Goal: Task Accomplishment & Management: Complete application form

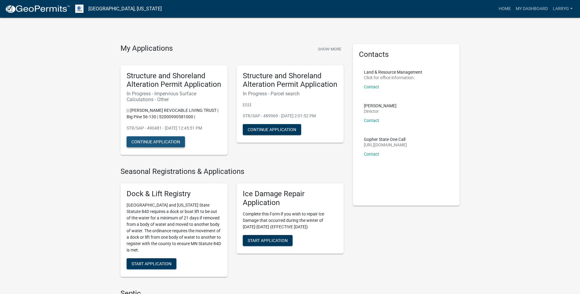
click at [171, 142] on button "Continue Application" at bounding box center [155, 141] width 58 height 11
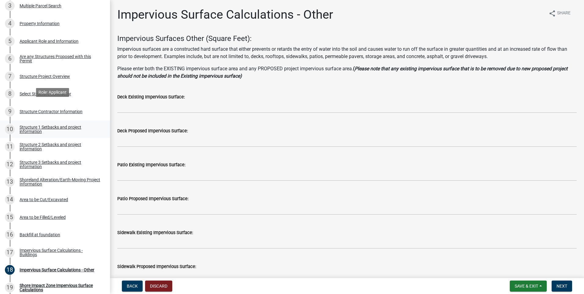
scroll to position [183, 0]
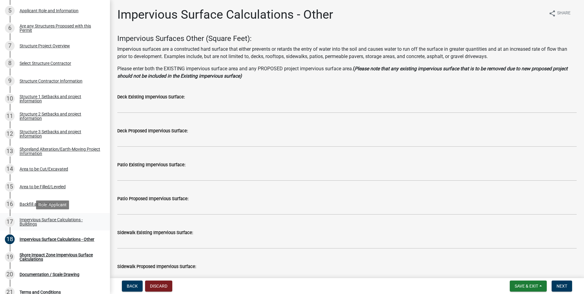
click at [25, 219] on div "Impervious Surface Calculations - Buildings" at bounding box center [60, 222] width 81 height 9
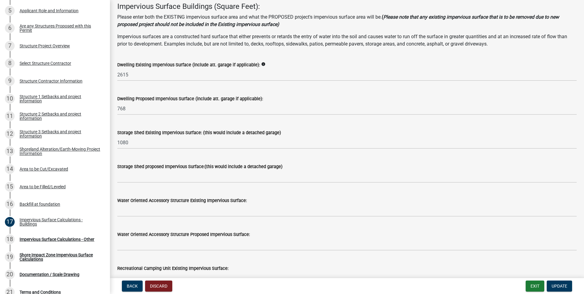
scroll to position [0, 0]
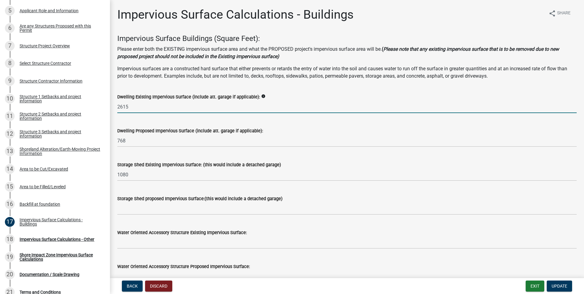
drag, startPoint x: 131, startPoint y: 107, endPoint x: 160, endPoint y: 114, distance: 29.6
click at [135, 108] on input "2615" at bounding box center [347, 107] width 460 height 13
type input "2"
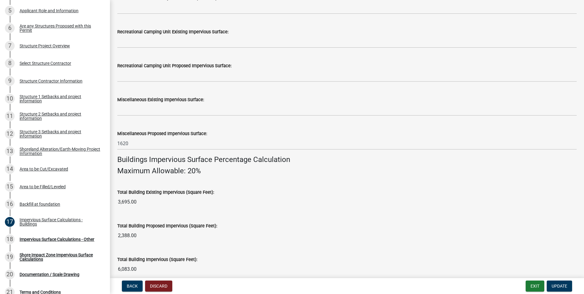
scroll to position [275, 0]
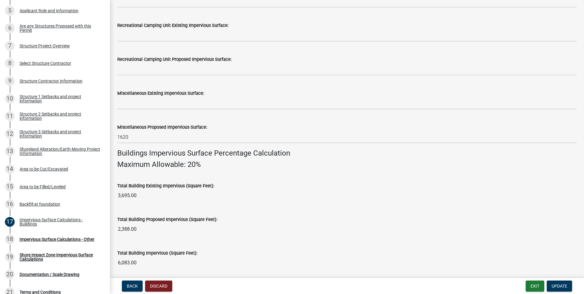
type input "3188"
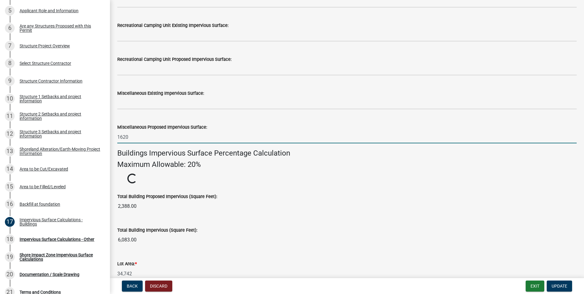
click at [134, 135] on input "1620" at bounding box center [347, 137] width 460 height 13
type input "1"
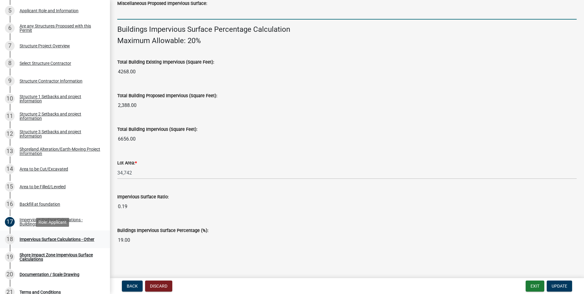
scroll to position [376, 0]
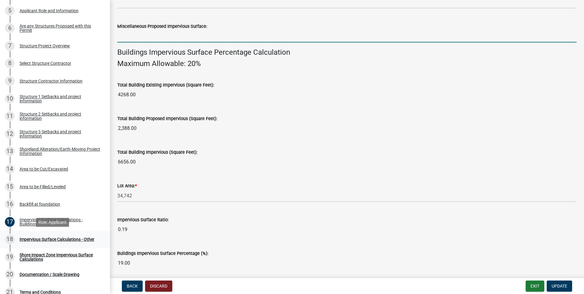
click at [43, 239] on div "Impervious Surface Calculations - Other" at bounding box center [57, 239] width 75 height 4
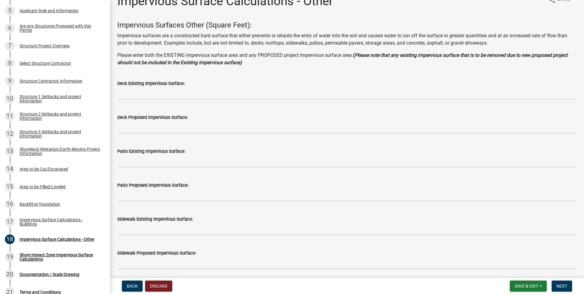
scroll to position [0, 0]
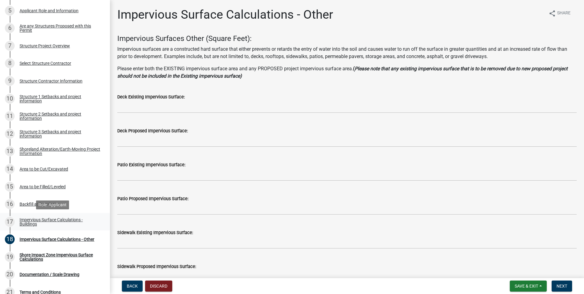
click at [13, 221] on div "17" at bounding box center [10, 222] width 10 height 10
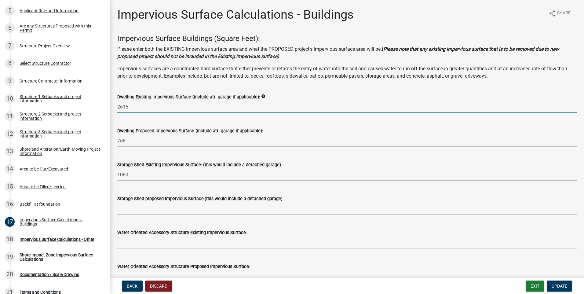
drag, startPoint x: 132, startPoint y: 105, endPoint x: 138, endPoint y: 103, distance: 6.8
click at [133, 105] on input "2615" at bounding box center [347, 107] width 460 height 13
type input "2"
type input "3188"
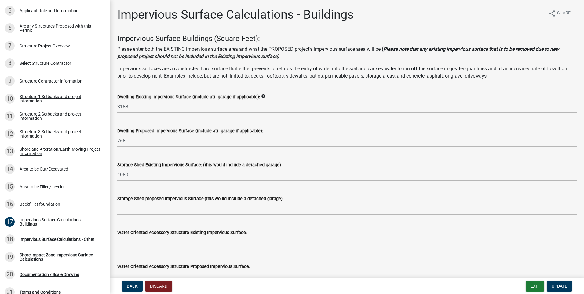
click at [193, 134] on form "Dwelling Proposed Impervious Surface (include att. garage if applicable): 768" at bounding box center [347, 137] width 460 height 20
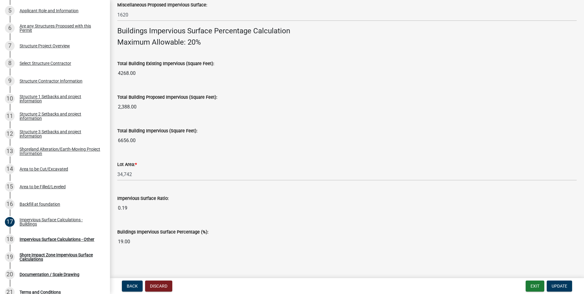
scroll to position [399, 0]
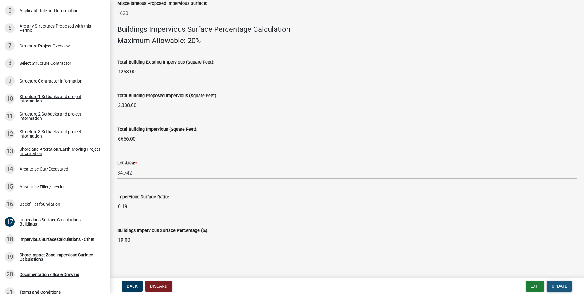
click at [561, 284] on span "Update" at bounding box center [560, 286] width 16 height 5
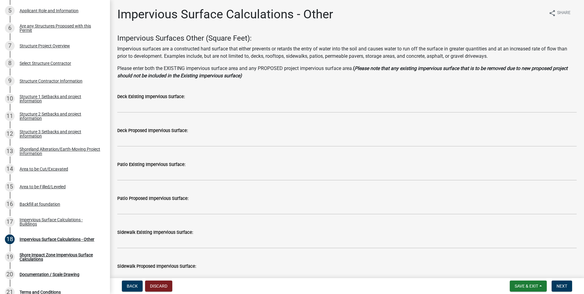
scroll to position [0, 0]
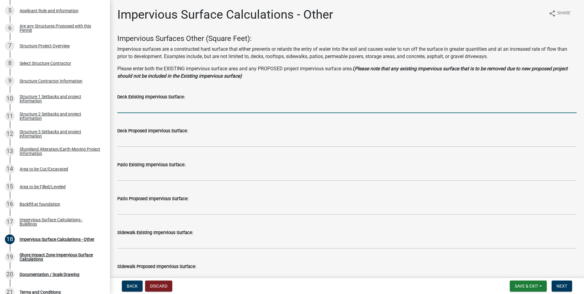
click at [125, 105] on input "text" at bounding box center [347, 107] width 460 height 13
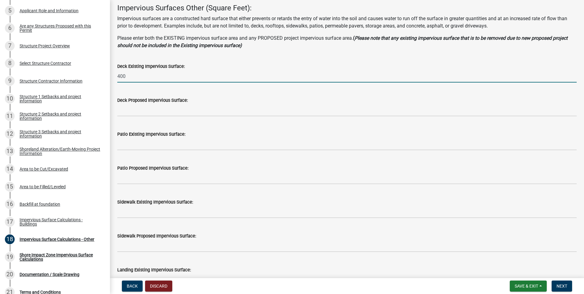
type input "400"
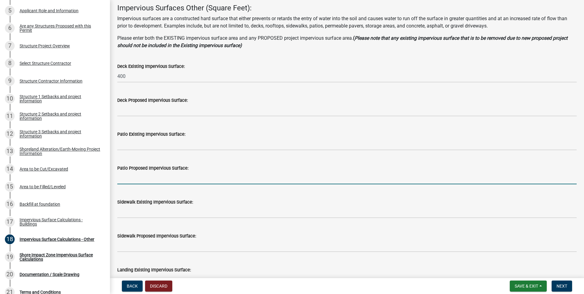
drag, startPoint x: 123, startPoint y: 179, endPoint x: 146, endPoint y: 180, distance: 23.5
click at [123, 179] on input "text" at bounding box center [347, 178] width 460 height 13
type input "6"
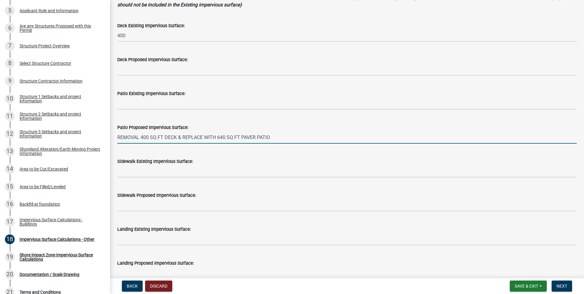
scroll to position [61, 0]
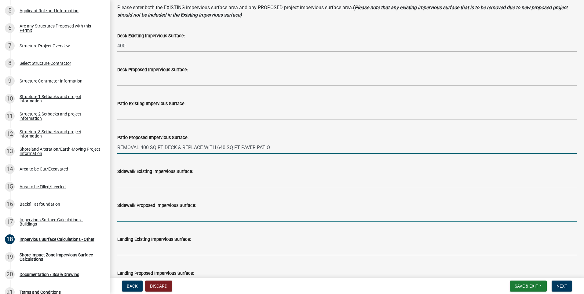
type input "400640"
click at [125, 213] on input "text" at bounding box center [347, 215] width 460 height 13
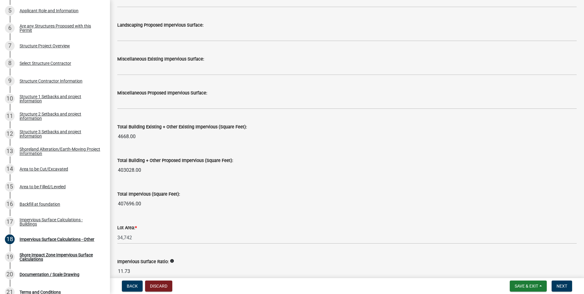
scroll to position [611, 0]
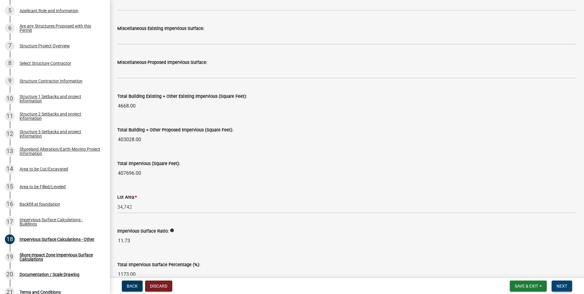
type input "127"
click at [565, 280] on nav "Back Discard Save & Exit Save Save & Exit Next" at bounding box center [347, 286] width 474 height 16
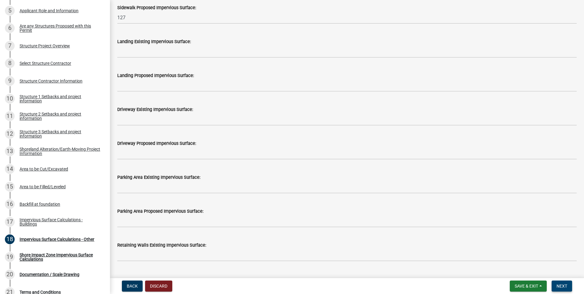
scroll to position [248, 0]
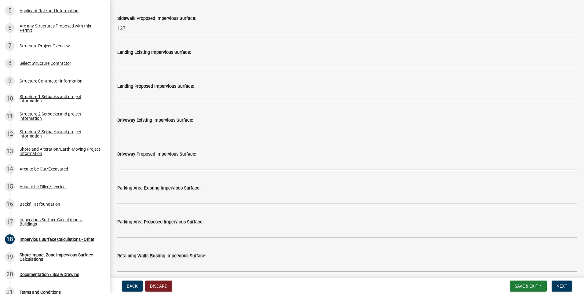
click at [130, 163] on input "text" at bounding box center [347, 164] width 460 height 13
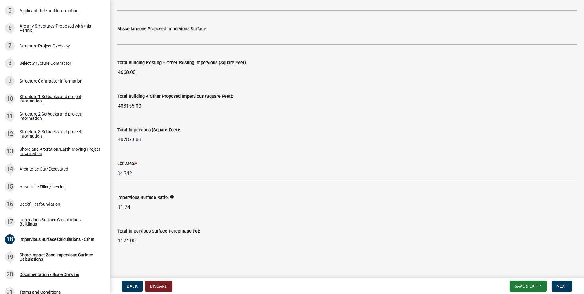
scroll to position [645, 0]
type input "1620"
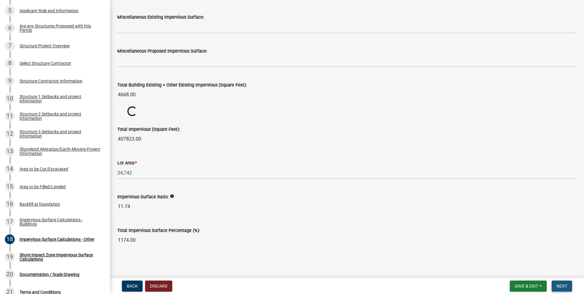
scroll to position [622, 0]
click at [564, 286] on span "Next" at bounding box center [562, 286] width 11 height 5
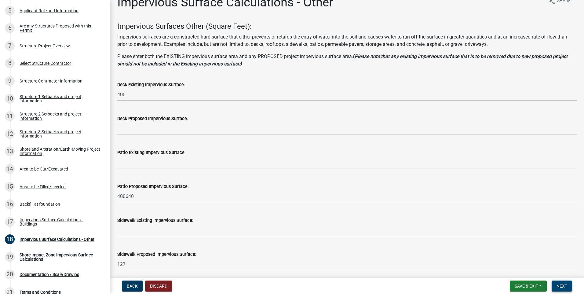
scroll to position [0, 0]
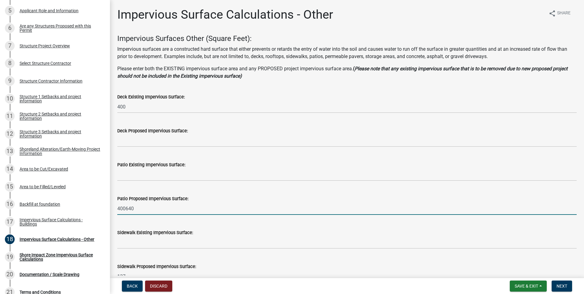
click at [138, 208] on input "400640" at bounding box center [347, 208] width 460 height 13
type input "4"
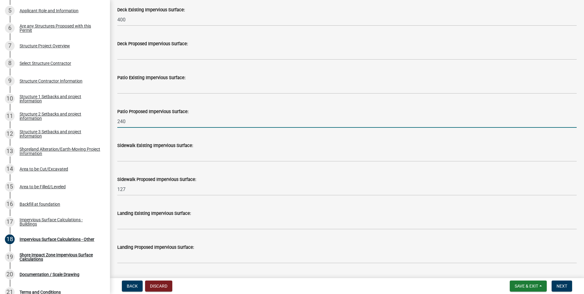
scroll to position [92, 0]
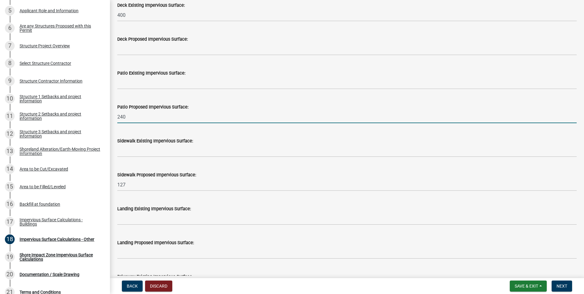
type input "240"
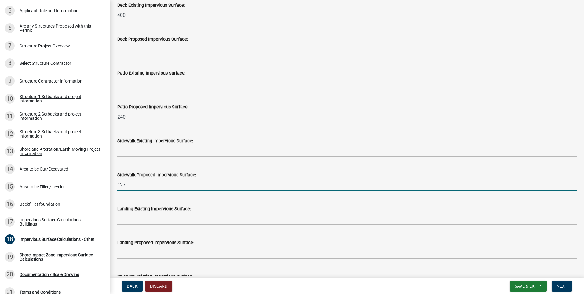
click at [133, 184] on input "127" at bounding box center [347, 184] width 460 height 13
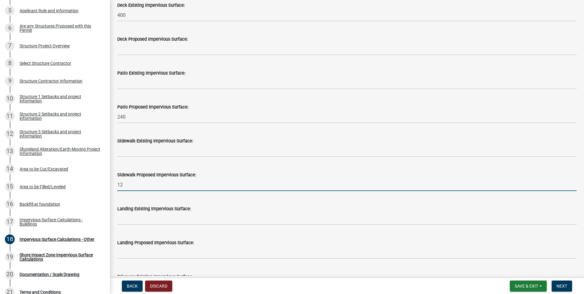
type input "1"
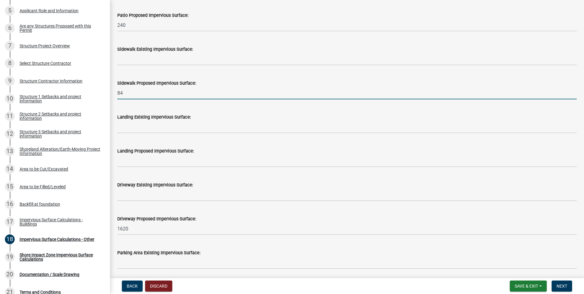
scroll to position [214, 0]
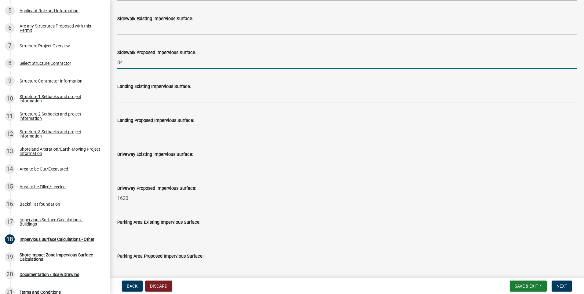
type input "84"
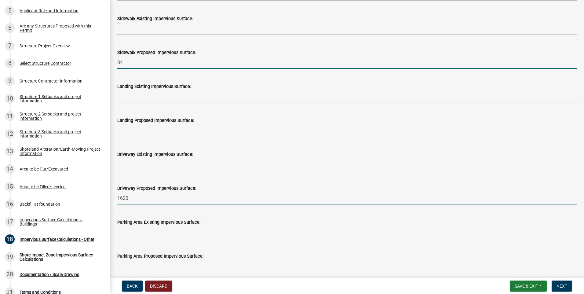
click at [134, 199] on input "1620" at bounding box center [347, 198] width 460 height 13
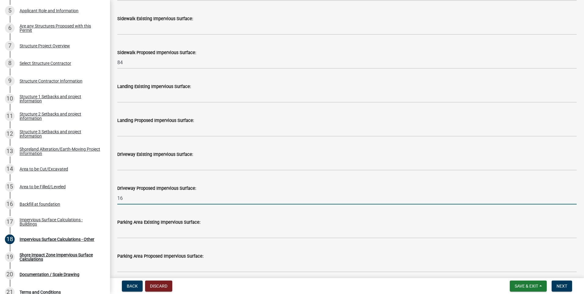
type input "1"
type input "4332.00"
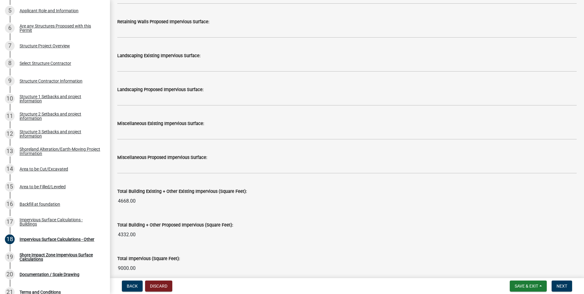
scroll to position [519, 0]
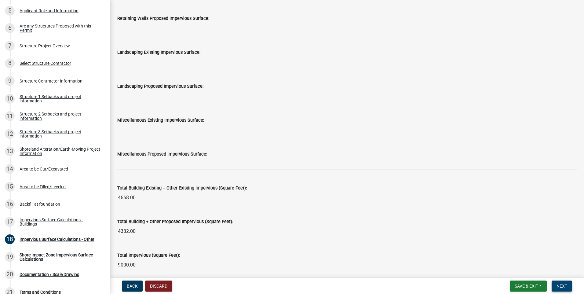
type input "320"
click at [566, 285] on span "Next" at bounding box center [562, 286] width 11 height 5
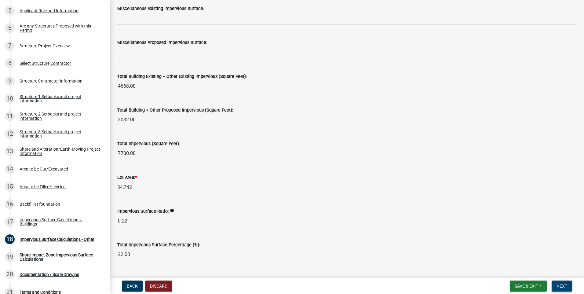
scroll to position [642, 0]
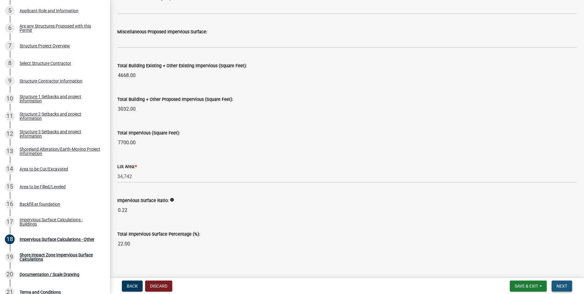
click at [561, 285] on span "Next" at bounding box center [562, 286] width 11 height 5
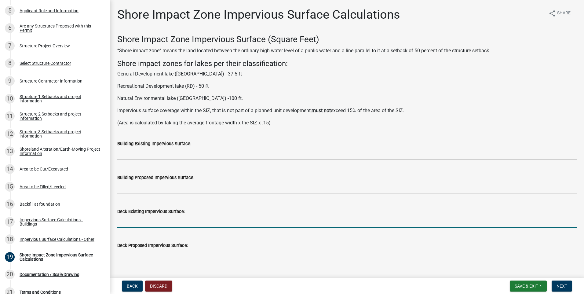
click at [124, 218] on input "text" at bounding box center [347, 221] width 460 height 13
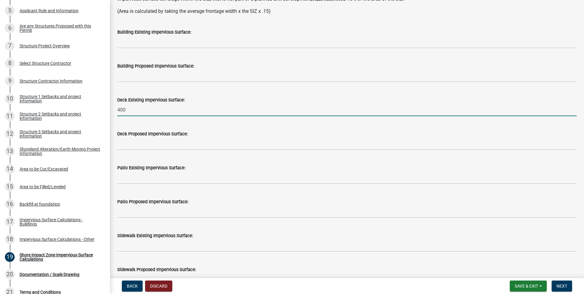
scroll to position [122, 0]
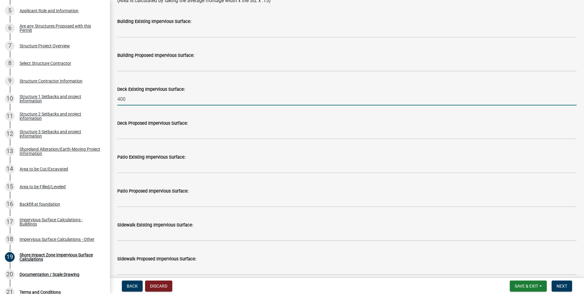
type input "400"
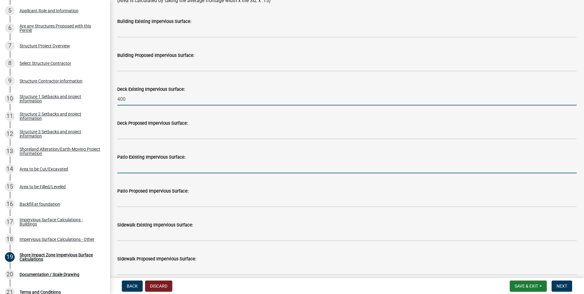
drag, startPoint x: 119, startPoint y: 166, endPoint x: 123, endPoint y: 166, distance: 3.7
click at [121, 166] on input "text" at bounding box center [347, 167] width 460 height 13
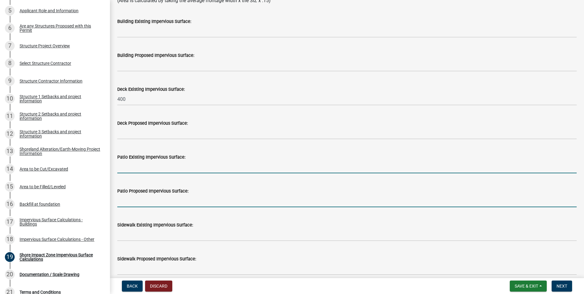
click at [122, 196] on input "text" at bounding box center [347, 201] width 460 height 13
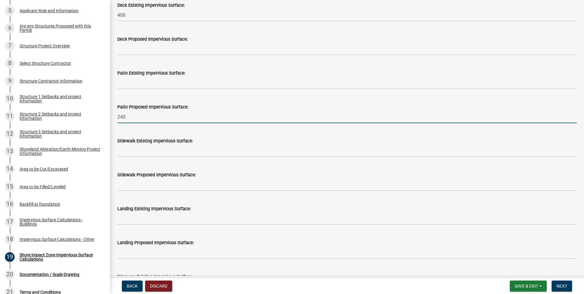
scroll to position [214, 0]
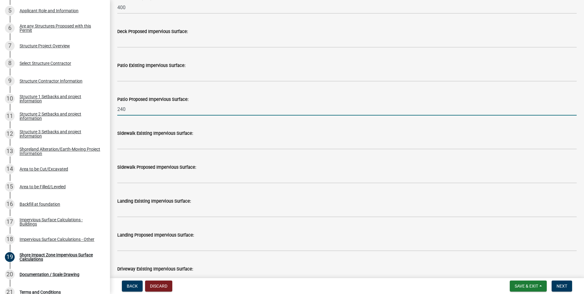
type input "240"
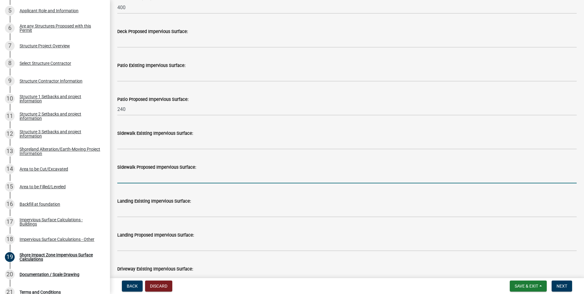
drag, startPoint x: 122, startPoint y: 175, endPoint x: 136, endPoint y: 171, distance: 14.6
click at [122, 175] on input "text" at bounding box center [347, 177] width 460 height 13
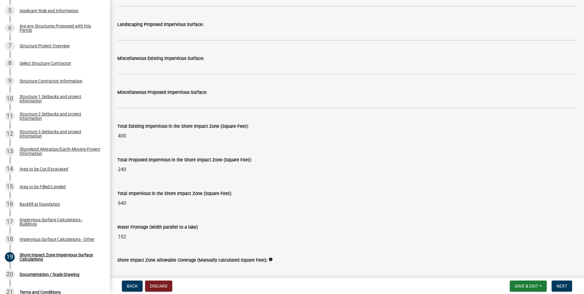
scroll to position [703, 0]
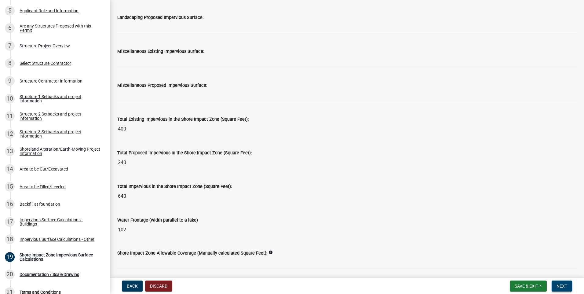
type input "84"
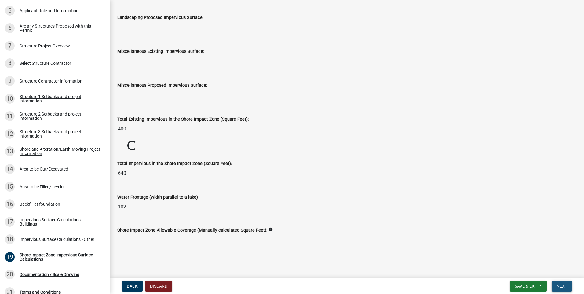
click at [561, 286] on span "Next" at bounding box center [562, 286] width 11 height 5
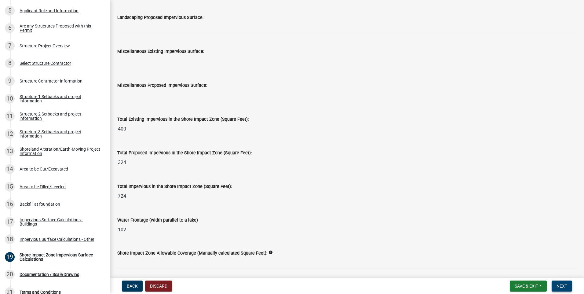
scroll to position [726, 0]
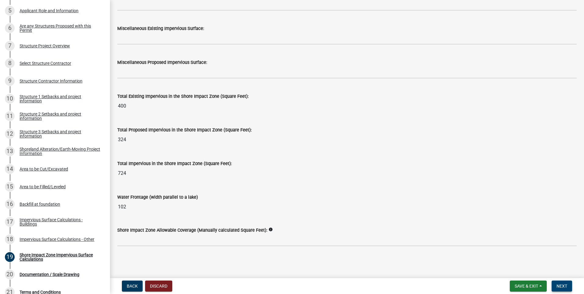
click at [565, 286] on span "Next" at bounding box center [562, 286] width 11 height 5
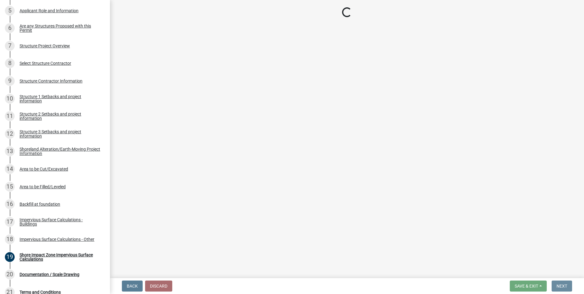
scroll to position [0, 0]
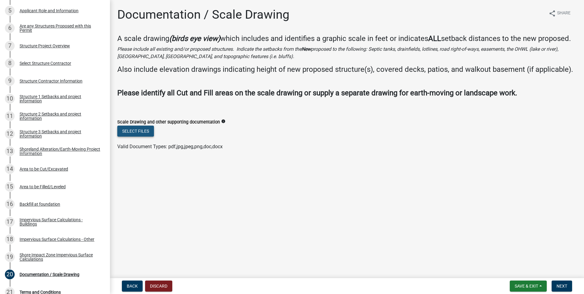
click at [145, 137] on button "Select files" at bounding box center [135, 131] width 37 height 11
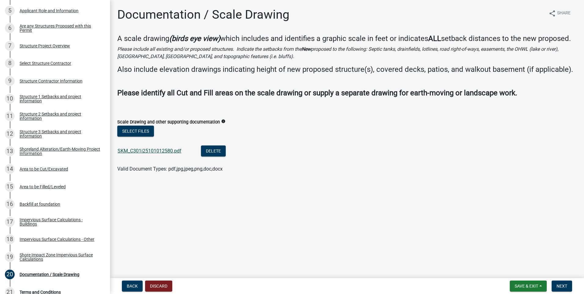
click at [153, 154] on link "SKM_C301i25101012580.pdf" at bounding box center [150, 151] width 64 height 6
click at [559, 286] on span "Next" at bounding box center [562, 286] width 11 height 5
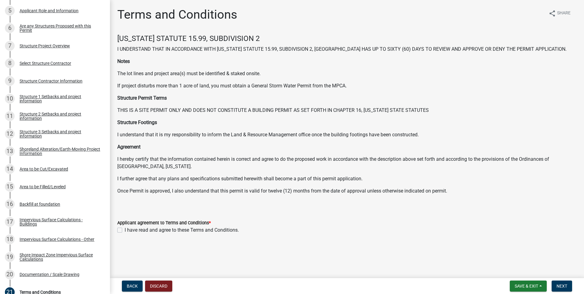
click at [125, 230] on label "I have read and agree to these Terms and Conditions." at bounding box center [182, 229] width 114 height 7
click at [125, 230] on input "I have read and agree to these Terms and Conditions." at bounding box center [127, 228] width 4 height 4
checkbox input "true"
click at [558, 284] on span "Next" at bounding box center [562, 286] width 11 height 5
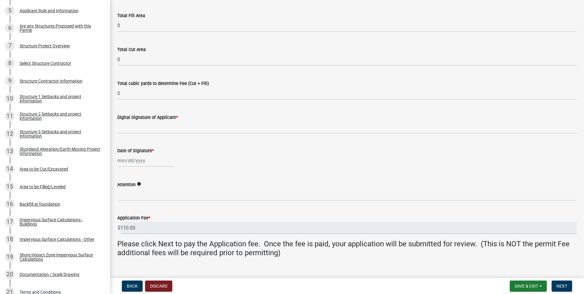
scroll to position [85, 0]
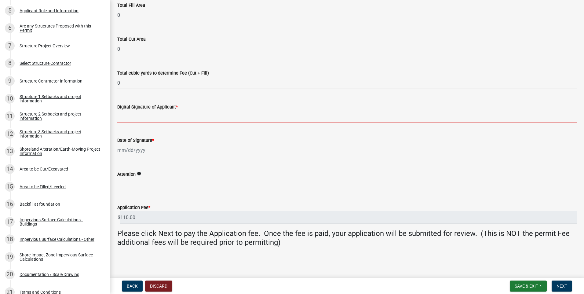
click at [128, 115] on input "Digital Signature of Applicant *" at bounding box center [347, 117] width 460 height 13
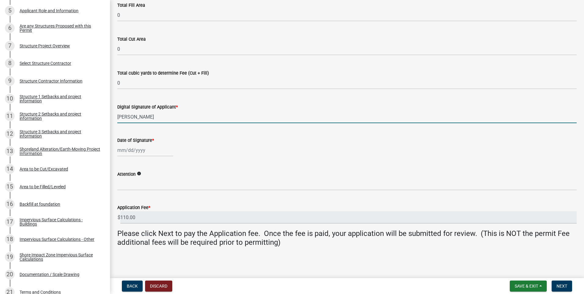
type input "LARRY GABRIELSON"
select select "10"
select select "2025"
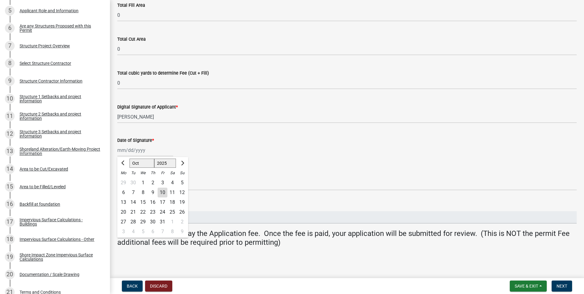
click at [163, 193] on div "10" at bounding box center [163, 193] width 10 height 10
type input "10/10/2025"
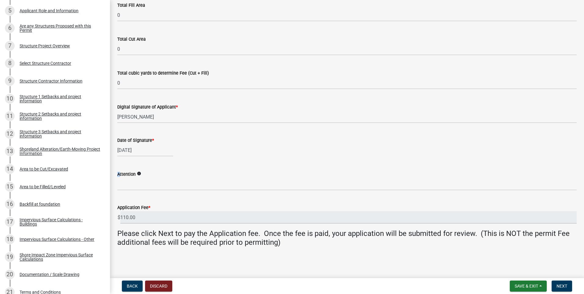
click at [163, 193] on wm-data-entity-input "Attention info" at bounding box center [347, 178] width 460 height 33
click at [566, 285] on span "Next" at bounding box center [562, 286] width 11 height 5
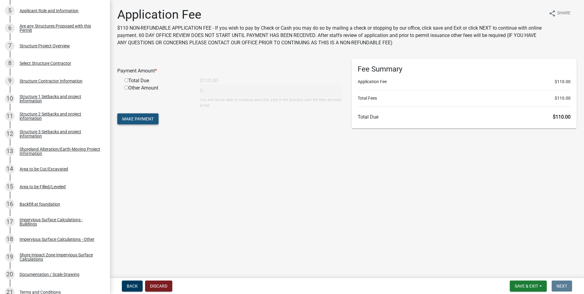
click at [137, 118] on span "Make Payment" at bounding box center [137, 118] width 31 height 5
drag, startPoint x: 126, startPoint y: 87, endPoint x: 130, endPoint y: 93, distance: 7.8
click at [126, 87] on input "radio" at bounding box center [126, 88] width 4 height 4
radio input "true"
type input "110"
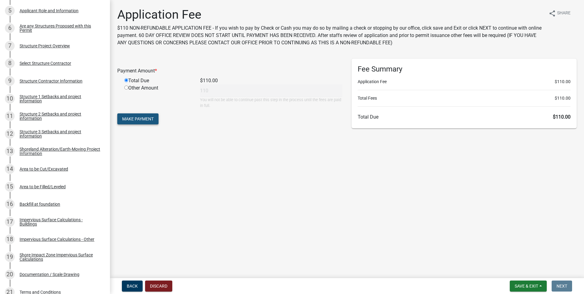
click at [145, 117] on span "Make Payment" at bounding box center [137, 118] width 31 height 5
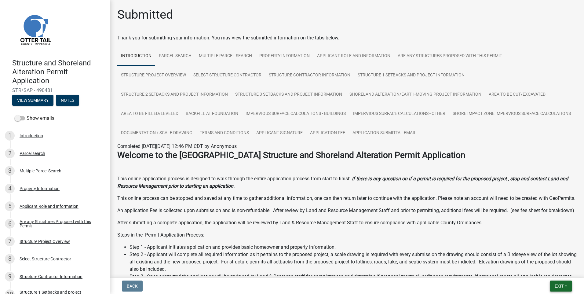
click at [556, 283] on button "Exit" at bounding box center [561, 285] width 22 height 11
click at [536, 271] on button "Save & Exit" at bounding box center [547, 270] width 49 height 15
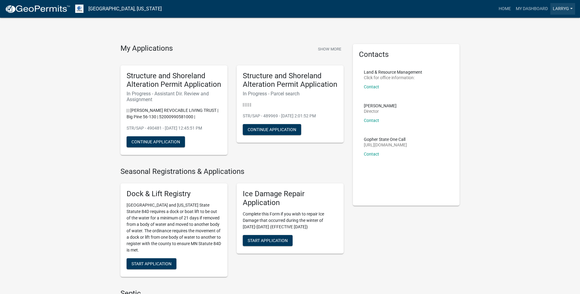
click at [565, 8] on link "Larryg" at bounding box center [562, 9] width 25 height 12
click at [541, 45] on link "Logout" at bounding box center [550, 45] width 49 height 15
